Goal: Contribute content: Add original content to the website for others to see

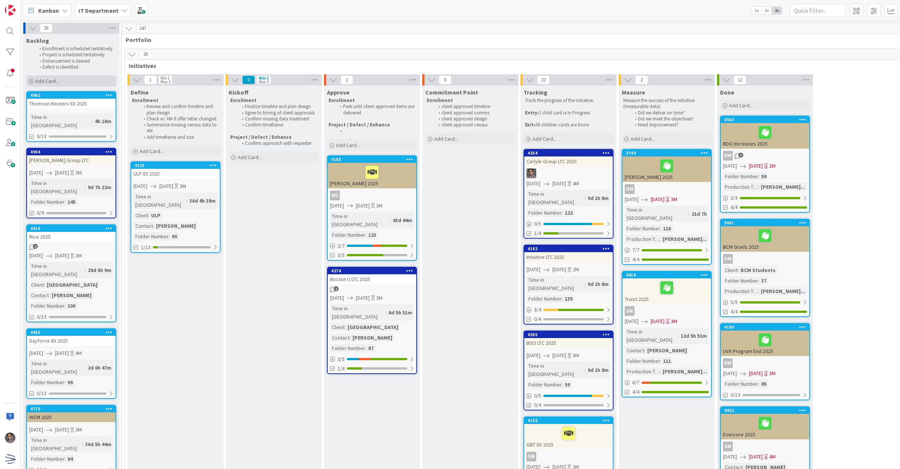
click at [66, 81] on div "Add Card..." at bounding box center [71, 80] width 90 height 11
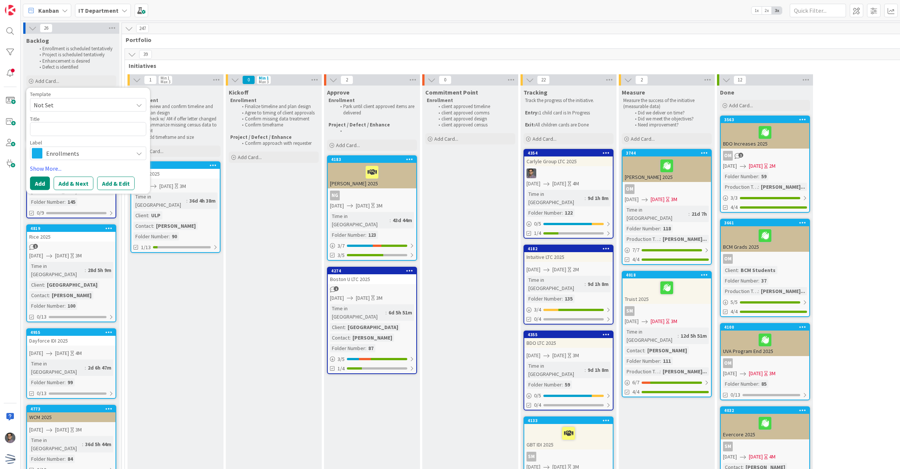
click at [75, 102] on span "Not Set" at bounding box center [81, 105] width 94 height 10
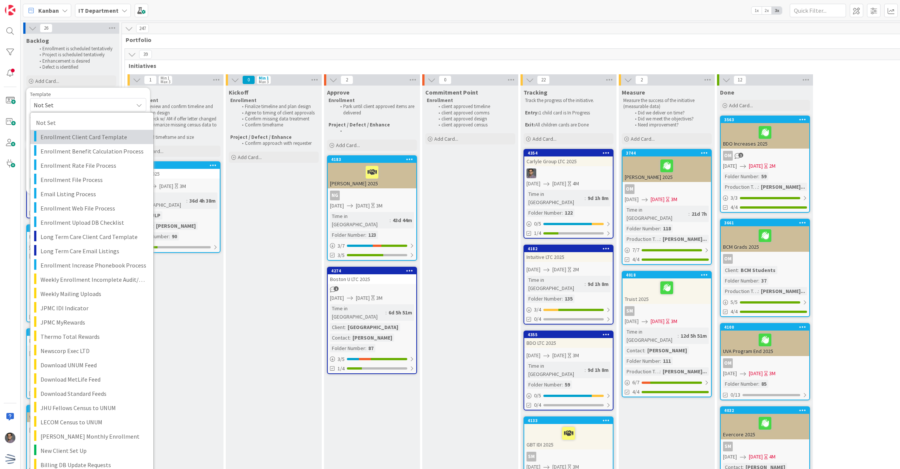
click at [83, 138] on span "Enrollment Client Card Template" at bounding box center [93, 137] width 107 height 10
type textarea "x"
type textarea "Enrollment Client Card Template"
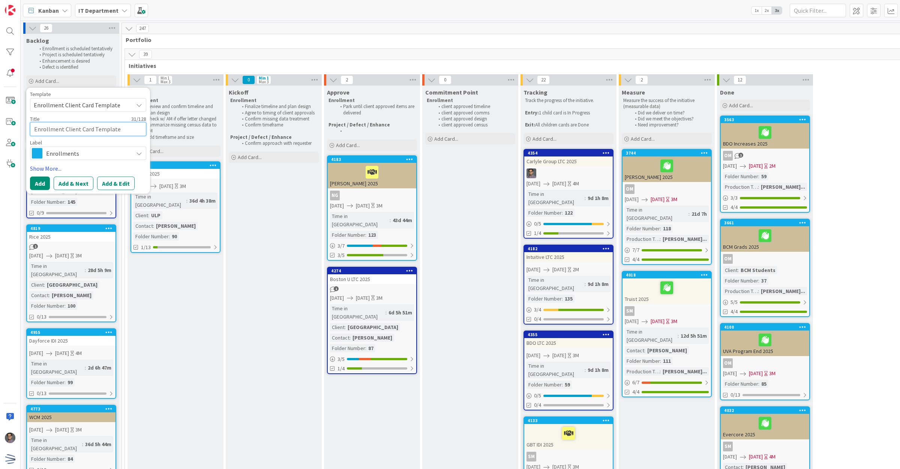
drag, startPoint x: 122, startPoint y: 129, endPoint x: 25, endPoint y: 130, distance: 96.7
type textarea "x"
type textarea "N"
type textarea "x"
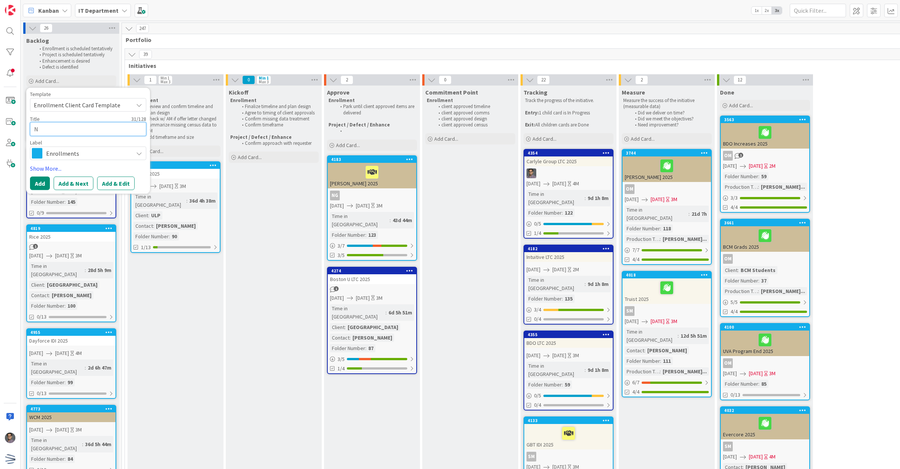
type textarea "Ne"
type textarea "x"
type textarea "New"
type textarea "x"
type textarea "News"
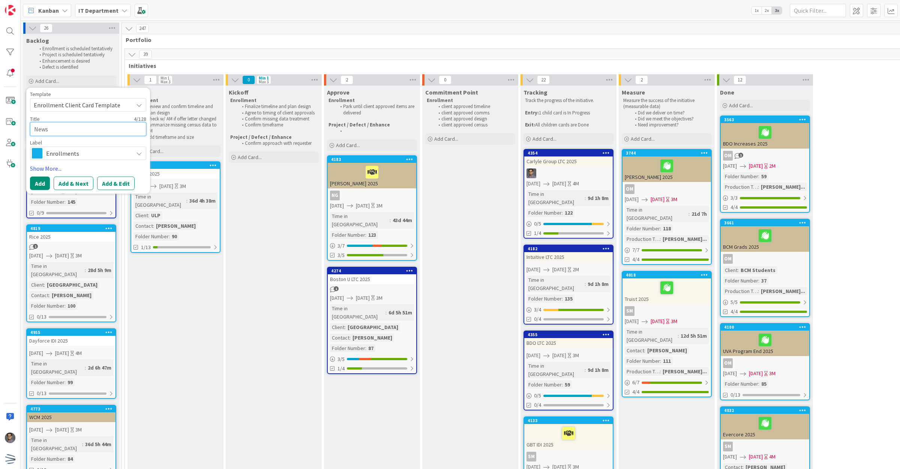
type textarea "x"
type textarea "News"
type textarea "x"
type textarea "News C"
type textarea "x"
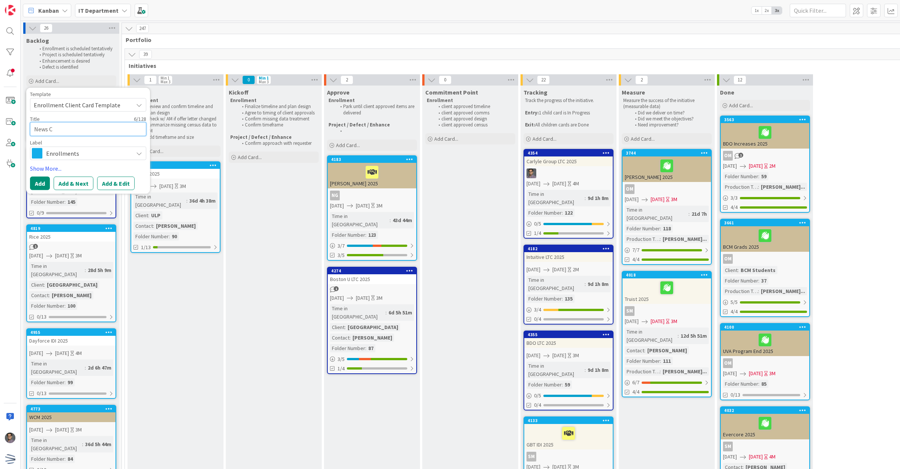
type textarea "News Co"
type textarea "x"
type textarea "News Cor"
type textarea "x"
type textarea "News Corp"
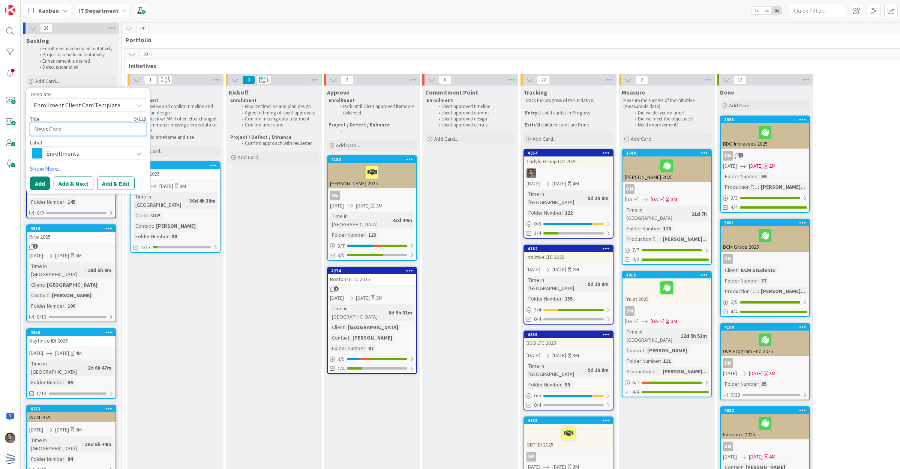
type textarea "x"
type textarea "News Corp"
type textarea "x"
type textarea "News CorpI"
type textarea "x"
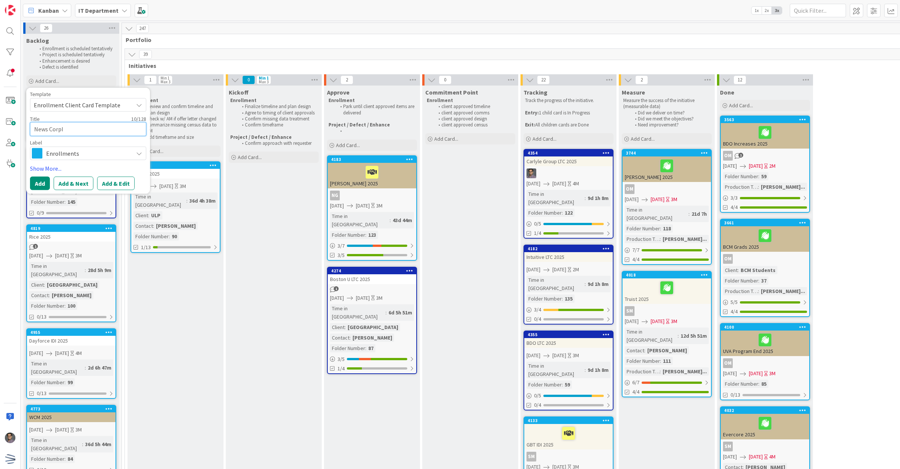
type textarea "News Corp"
type textarea "x"
type textarea "News Corp"
type textarea "x"
type textarea "News Corp I"
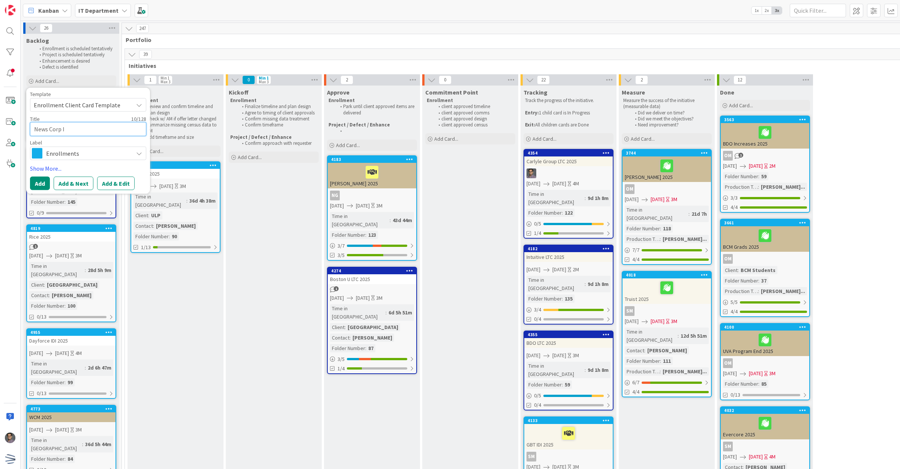
type textarea "x"
type textarea "News Corp IDI"
type textarea "x"
type textarea "News Corp IDI"
type textarea "x"
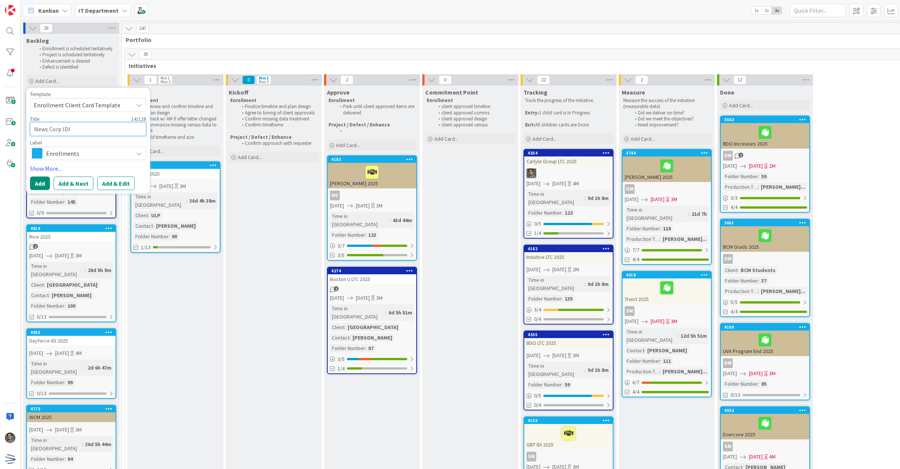
type textarea "News Corp IDI"
type textarea "x"
type textarea "News Corp IDI"
type textarea "x"
type textarea "News Corp IDI"
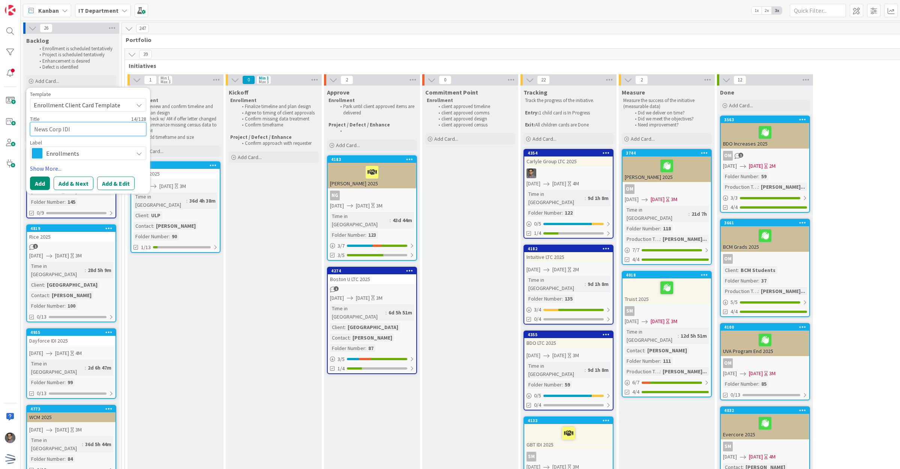
type textarea "x"
type textarea "News Corp IDI 2"
type textarea "x"
type textarea "News Corp IDI 20"
type textarea "x"
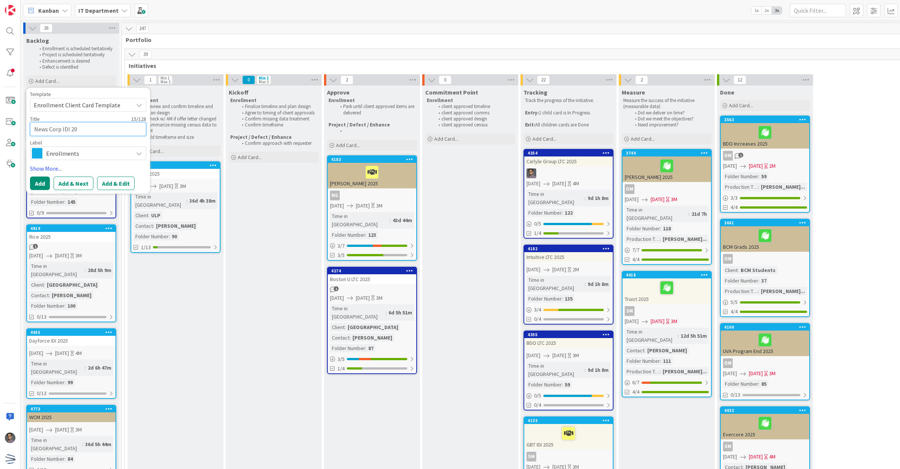
type textarea "News Corp IDI 202"
type textarea "x"
type textarea "News Corp IDI 2025"
type textarea "x"
type textarea "News Corp IDI 2025"
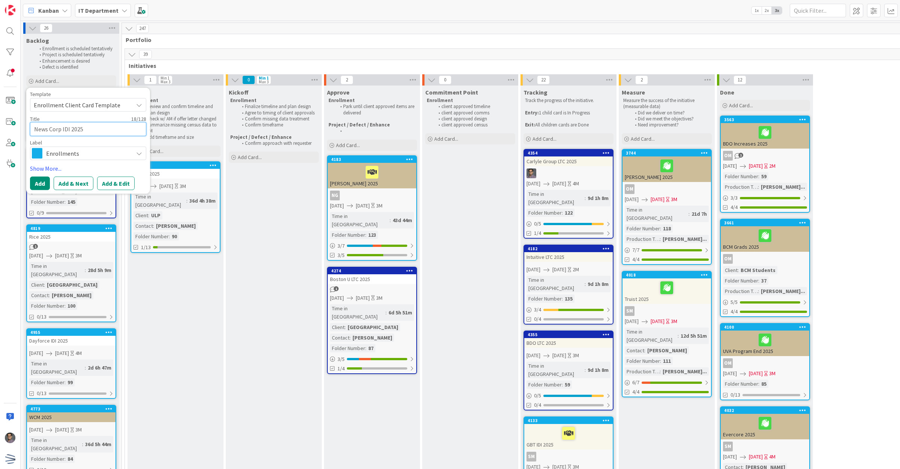
type textarea "x"
type textarea "News Corp IDI 2025"
click at [40, 181] on button "Add" at bounding box center [40, 182] width 20 height 13
